Goal: Navigation & Orientation: Find specific page/section

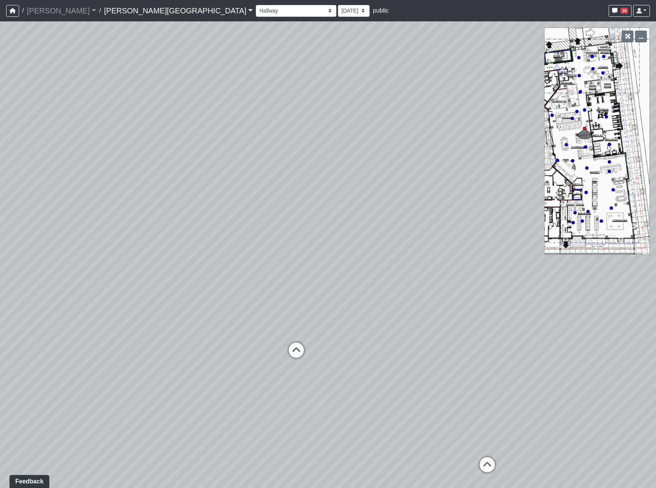
drag, startPoint x: 241, startPoint y: 194, endPoint x: 339, endPoint y: 326, distance: 163.5
click at [339, 326] on div "Loading... Coffee Bar Loading... Leasing Entry 2 Loading... Managers Office Loa…" at bounding box center [328, 254] width 656 height 467
drag, startPoint x: 326, startPoint y: 368, endPoint x: 257, endPoint y: 324, distance: 81.8
click at [257, 324] on div "Loading... Coffee Bar Loading... Leasing Entry 2 Loading... Managers Office Loa…" at bounding box center [328, 254] width 656 height 467
drag, startPoint x: 392, startPoint y: 295, endPoint x: 288, endPoint y: 292, distance: 104.0
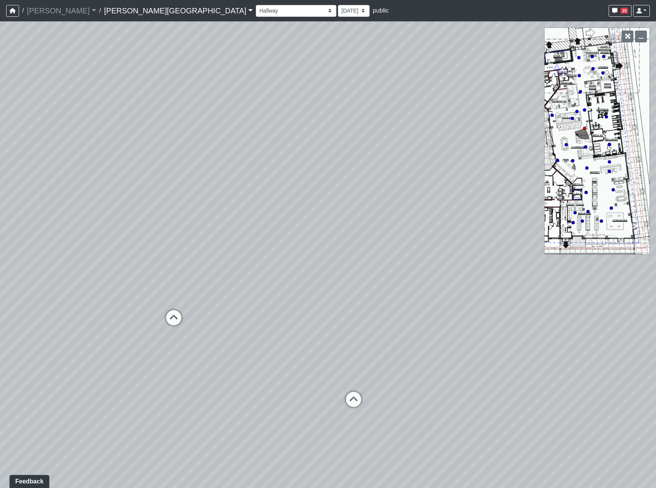
click at [290, 292] on div "Loading... Coffee Bar Loading... Leasing Entry 2 Loading... Managers Office Loa…" at bounding box center [328, 254] width 656 height 467
click at [339, 392] on icon at bounding box center [330, 398] width 23 height 23
select select "73Ke7bDKEE2Avycb7iYGqE"
drag, startPoint x: 212, startPoint y: 358, endPoint x: 594, endPoint y: 288, distance: 388.0
click at [594, 288] on div "Loading... Coffee Bar Loading... Leasing Entry 2 Loading... Managers Office Loa…" at bounding box center [328, 254] width 656 height 467
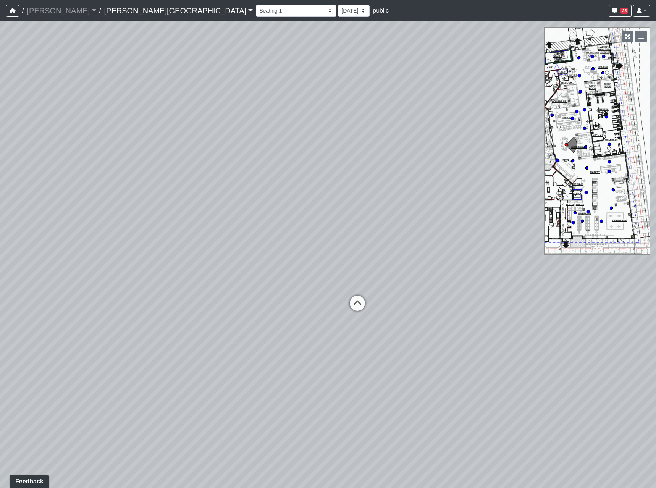
drag, startPoint x: 146, startPoint y: 343, endPoint x: 575, endPoint y: 392, distance: 431.9
click at [575, 392] on div "Loading... Coffee Bar Loading... Leasing Entry 2 Loading... Managers Office Loa…" at bounding box center [328, 254] width 656 height 467
drag, startPoint x: 295, startPoint y: 137, endPoint x: 232, endPoint y: 181, distance: 76.3
click at [232, 181] on div "Loading... Coffee Bar Loading... Leasing Entry 2 Loading... Managers Office Loa…" at bounding box center [328, 254] width 656 height 467
drag, startPoint x: 208, startPoint y: 220, endPoint x: 447, endPoint y: 177, distance: 242.6
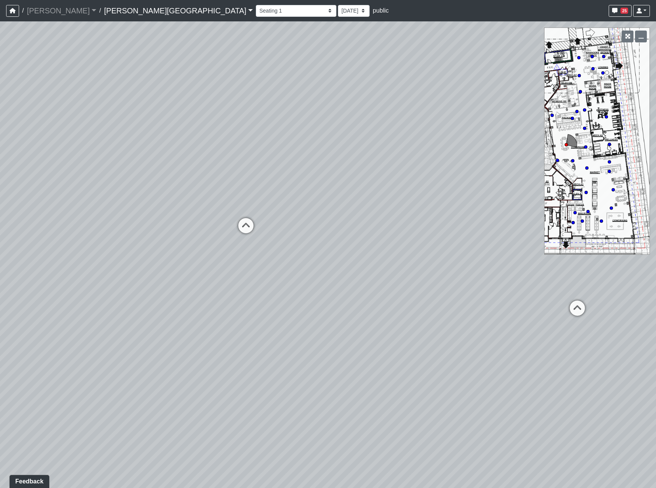
click at [447, 177] on div "Loading... Coffee Bar Loading... Leasing Entry 2 Loading... Managers Office Loa…" at bounding box center [328, 254] width 656 height 467
drag, startPoint x: 431, startPoint y: 175, endPoint x: 410, endPoint y: 172, distance: 20.4
click at [413, 172] on div "Loading... Coffee Bar Loading... Leasing Entry 2 Loading... Managers Office Loa…" at bounding box center [328, 254] width 656 height 467
click at [404, 171] on div "Loading... Coffee Bar Loading... Leasing Entry 2 Loading... Managers Office Loa…" at bounding box center [328, 254] width 656 height 467
drag, startPoint x: 442, startPoint y: 280, endPoint x: -28, endPoint y: 240, distance: 471.7
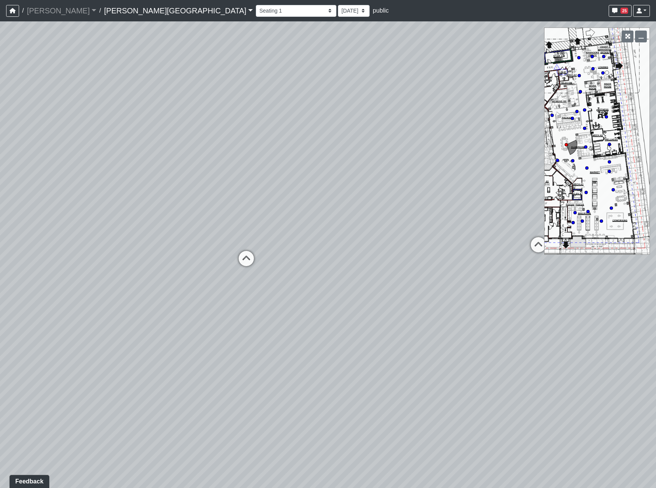
click at [0, 240] on html "/ [PERSON_NAME] Loading... / [PERSON_NAME][GEOGRAPHIC_DATA] [PERSON_NAME][GEOGR…" at bounding box center [328, 244] width 656 height 488
drag, startPoint x: 427, startPoint y: 248, endPoint x: 630, endPoint y: 314, distance: 214.0
click at [630, 314] on div "Loading... Coffee Bar Loading... Leasing Entry 2 Loading... Managers Office Loa…" at bounding box center [328, 254] width 656 height 467
